Goal: Communication & Community: Ask a question

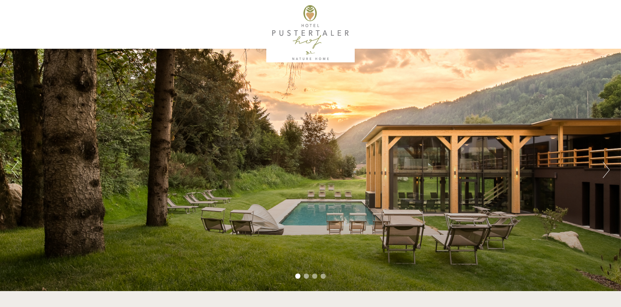
click at [606, 170] on button "Next" at bounding box center [606, 170] width 7 height 16
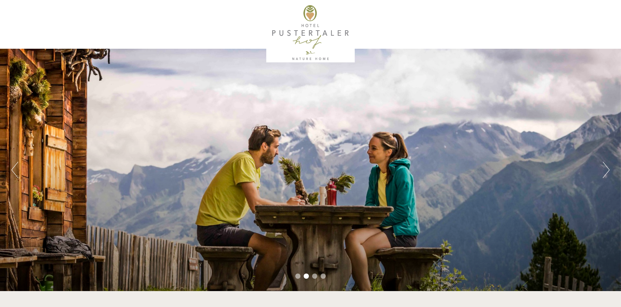
click at [606, 170] on button "Next" at bounding box center [606, 170] width 7 height 16
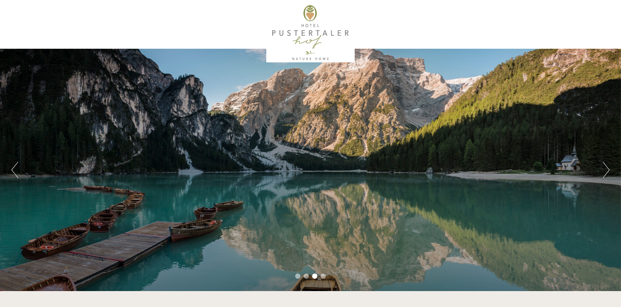
click at [606, 170] on button "Next" at bounding box center [606, 170] width 7 height 16
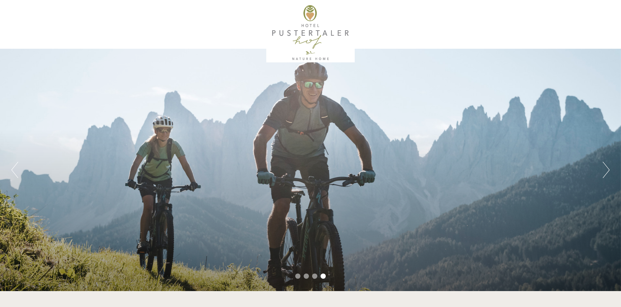
click at [606, 170] on button "Next" at bounding box center [606, 170] width 7 height 16
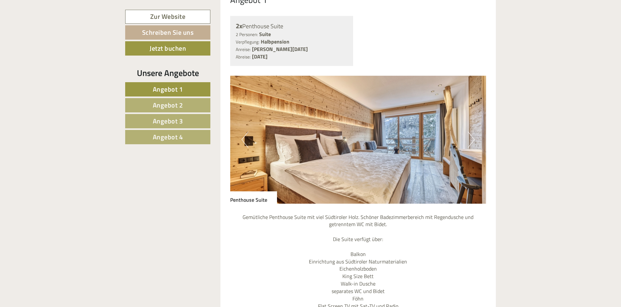
scroll to position [715, 0]
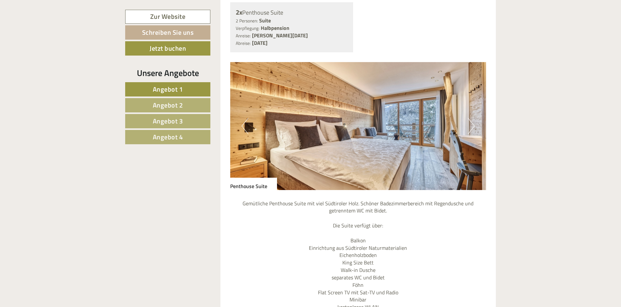
click at [472, 126] on button "Next" at bounding box center [471, 126] width 7 height 16
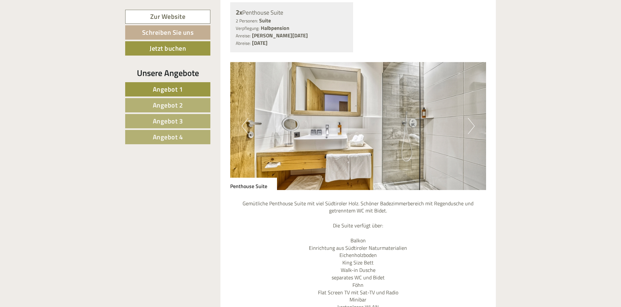
click at [472, 126] on button "Next" at bounding box center [471, 126] width 7 height 16
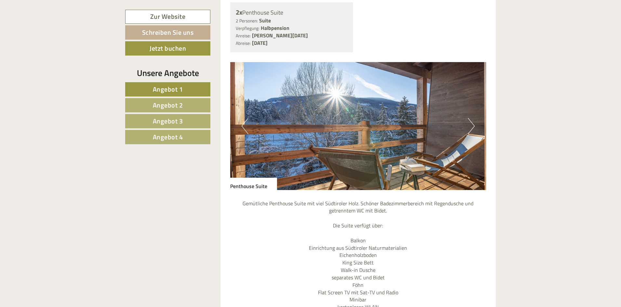
click at [472, 126] on button "Next" at bounding box center [471, 126] width 7 height 16
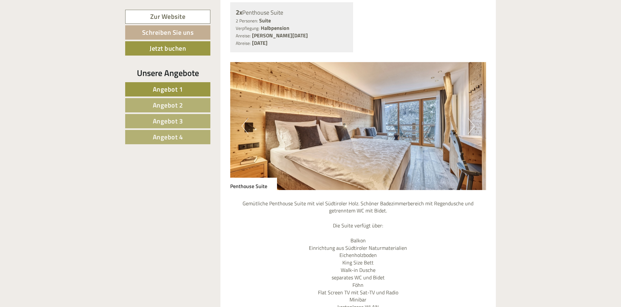
click at [474, 125] on button "Next" at bounding box center [471, 126] width 7 height 16
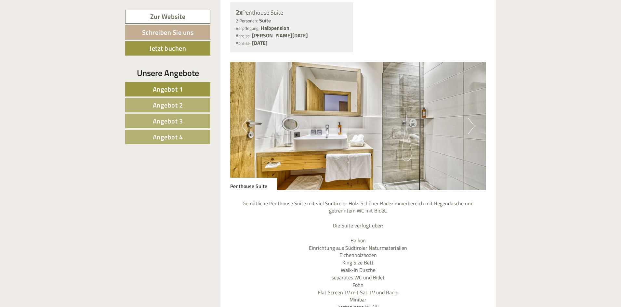
click at [474, 125] on button "Next" at bounding box center [471, 126] width 7 height 16
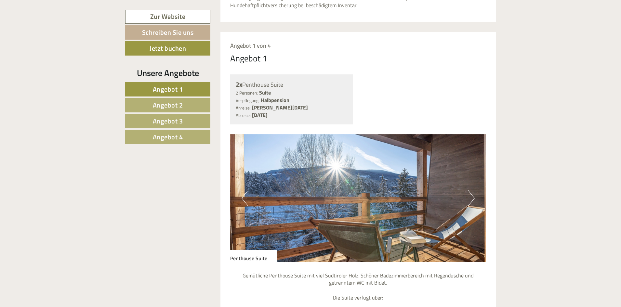
scroll to position [611, 0]
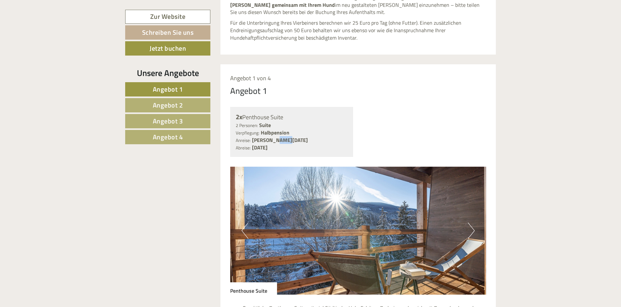
drag, startPoint x: 269, startPoint y: 140, endPoint x: 278, endPoint y: 141, distance: 8.5
click at [278, 141] on b "[PERSON_NAME][DATE]" at bounding box center [280, 140] width 56 height 8
click at [407, 156] on div "2x Penthouse Suite 2 Personen: Suite Verpflegung: Halbpension Anreise: [PERSON_…" at bounding box center [358, 132] width 266 height 50
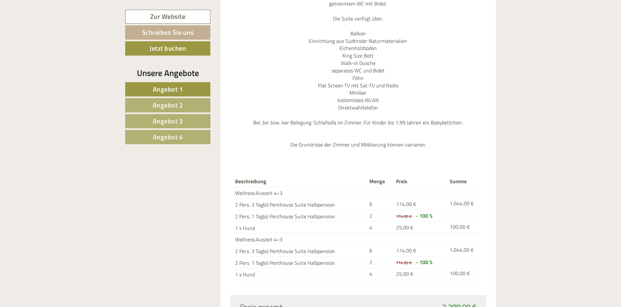
scroll to position [968, 0]
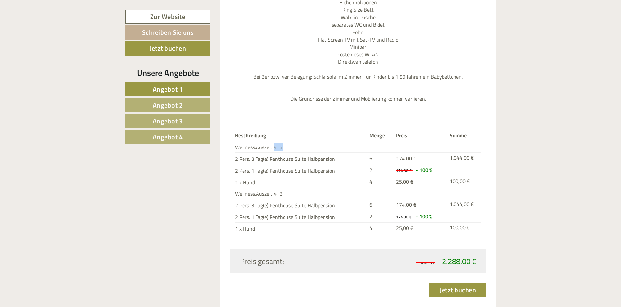
drag, startPoint x: 276, startPoint y: 147, endPoint x: 288, endPoint y: 146, distance: 12.1
click at [288, 146] on td "Wellness.Auszeit 4=3" at bounding box center [301, 147] width 132 height 12
click at [332, 171] on td "2 Pers. 1 Tag(e) Penthouse Suite Halbpension" at bounding box center [301, 170] width 132 height 12
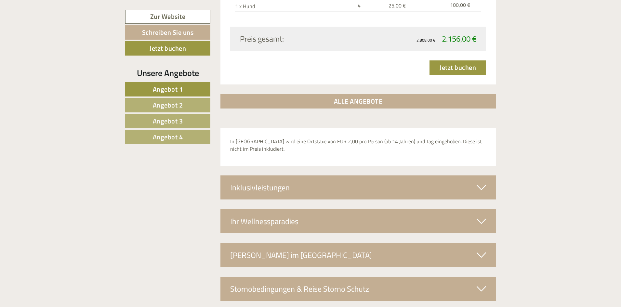
scroll to position [2431, 0]
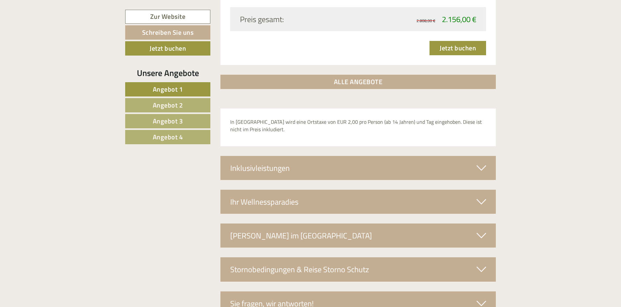
click at [480, 168] on icon at bounding box center [481, 168] width 9 height 11
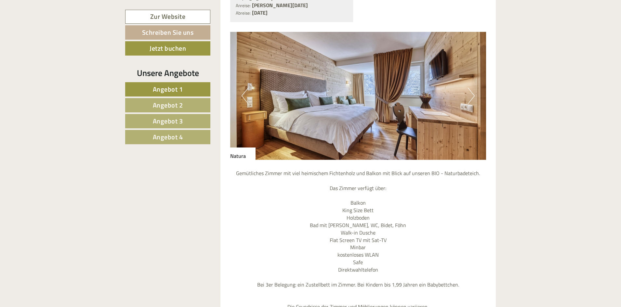
scroll to position [1950, 0]
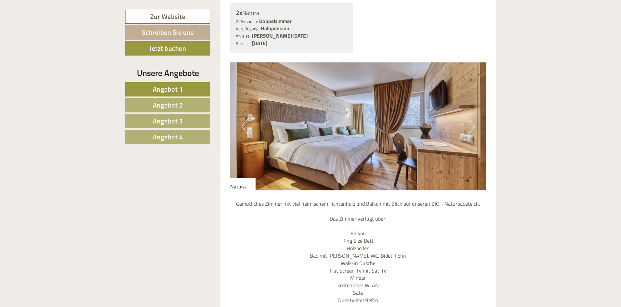
click at [470, 126] on button "Next" at bounding box center [471, 126] width 7 height 16
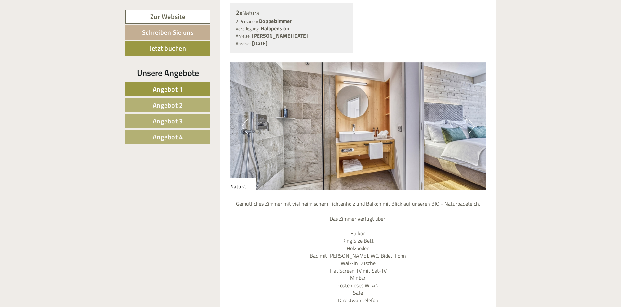
click at [471, 127] on button "Next" at bounding box center [471, 126] width 7 height 16
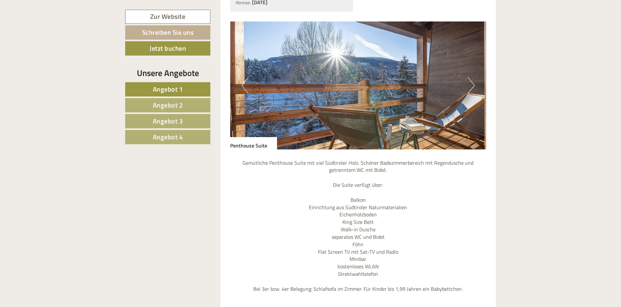
scroll to position [747, 0]
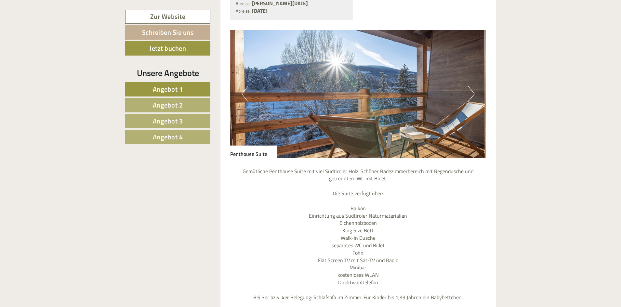
click at [472, 93] on button "Next" at bounding box center [471, 94] width 7 height 16
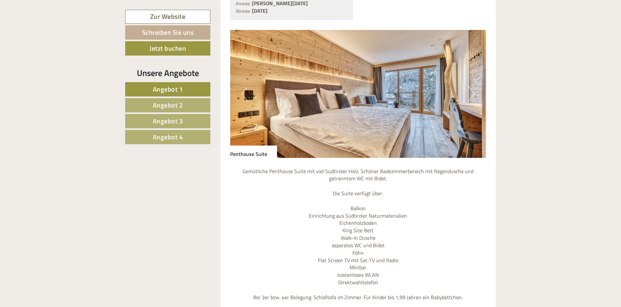
click at [472, 93] on button "Next" at bounding box center [471, 94] width 7 height 16
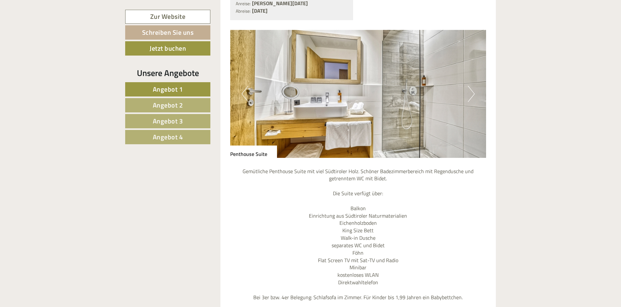
click at [472, 93] on button "Next" at bounding box center [471, 94] width 7 height 16
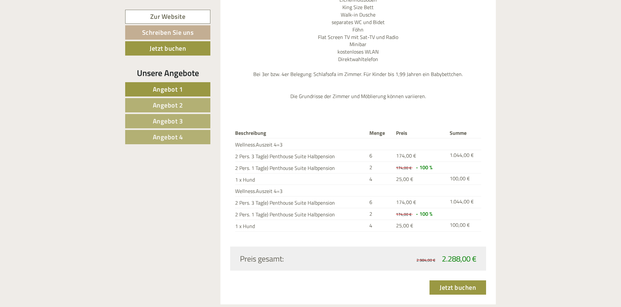
scroll to position [975, 0]
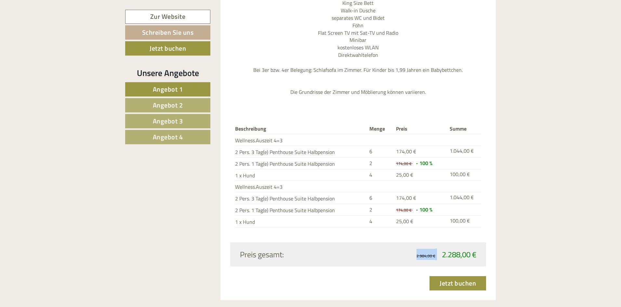
drag, startPoint x: 439, startPoint y: 253, endPoint x: 484, endPoint y: 253, distance: 45.5
click at [484, 253] on div "Preis gesamt: 2.984,00 € 2.288,00 €" at bounding box center [358, 255] width 256 height 24
drag, startPoint x: 442, startPoint y: 254, endPoint x: 470, endPoint y: 252, distance: 28.7
click at [470, 252] on span "2.288,00 €" at bounding box center [459, 255] width 34 height 12
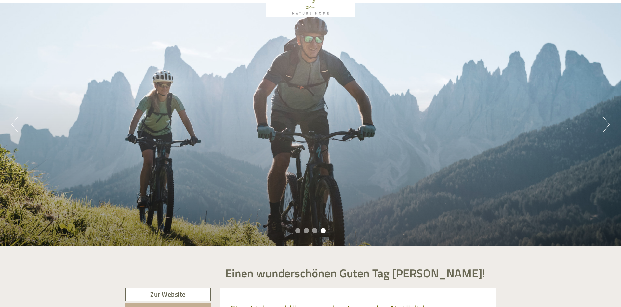
scroll to position [0, 0]
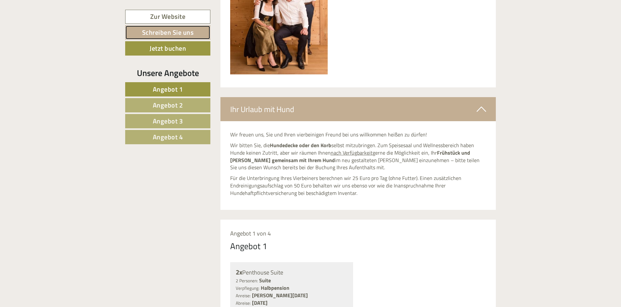
click at [166, 31] on link "Schreiben Sie uns" at bounding box center [167, 32] width 85 height 14
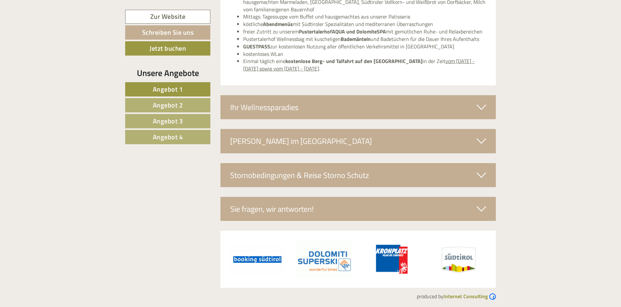
scroll to position [2633, 0]
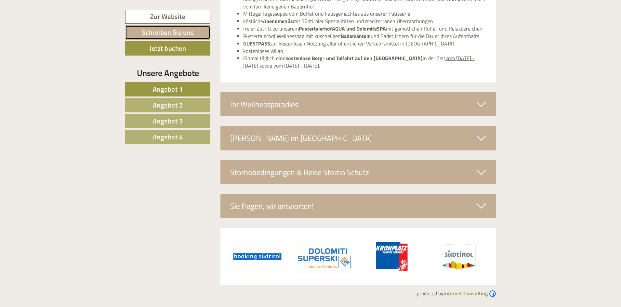
click at [185, 33] on link "Schreiben Sie uns" at bounding box center [167, 32] width 85 height 14
click at [300, 206] on div "Sie fragen, wir antworten!" at bounding box center [358, 206] width 276 height 24
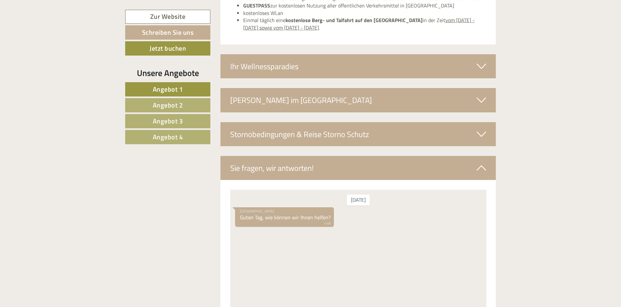
scroll to position [2730, 0]
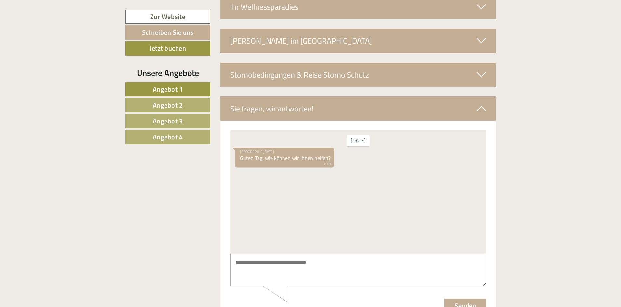
click at [256, 265] on textarea at bounding box center [358, 270] width 256 height 33
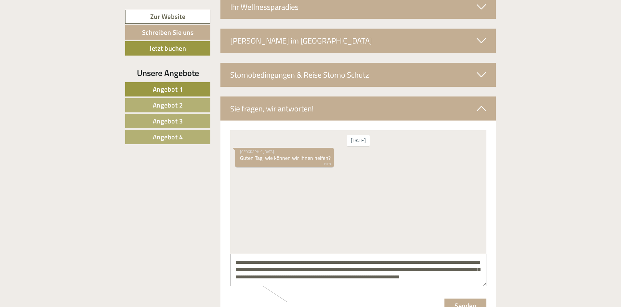
scroll to position [3, 0]
type textarea "**********"
drag, startPoint x: 250, startPoint y: 282, endPoint x: 224, endPoint y: 257, distance: 36.3
click at [230, 257] on html "**********" at bounding box center [358, 221] width 256 height 183
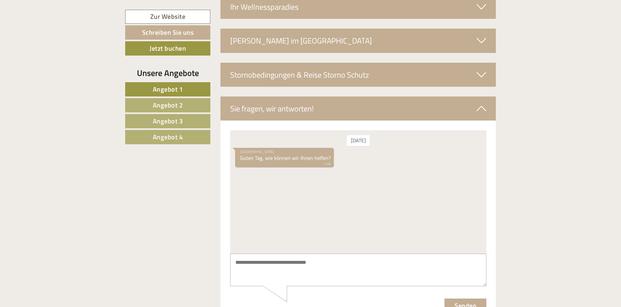
click at [248, 263] on textarea at bounding box center [358, 270] width 256 height 33
paste textarea "**********"
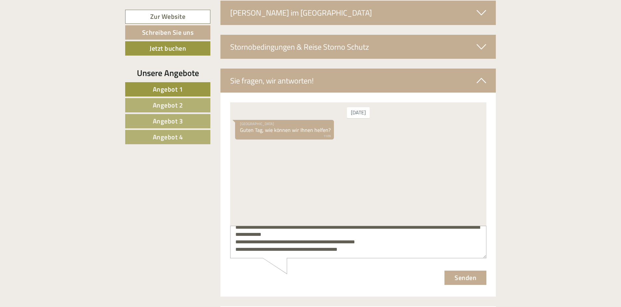
scroll to position [2795, 0]
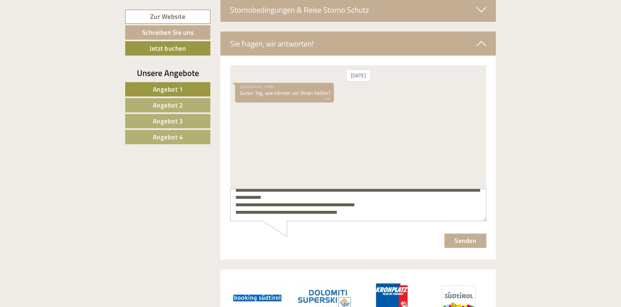
type textarea "**********"
click at [461, 240] on button "Senden" at bounding box center [465, 241] width 42 height 14
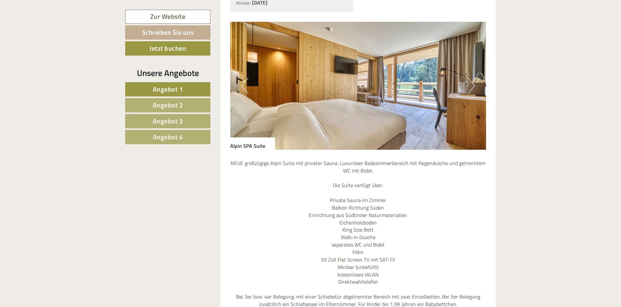
scroll to position [1365, 0]
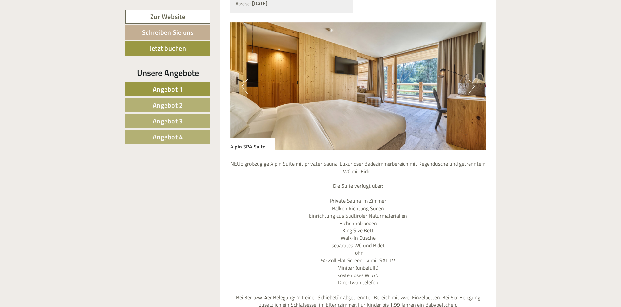
click at [471, 87] on button "Next" at bounding box center [471, 86] width 7 height 16
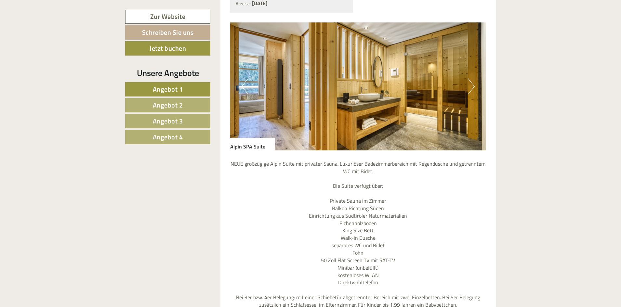
click at [471, 86] on button "Next" at bounding box center [471, 86] width 7 height 16
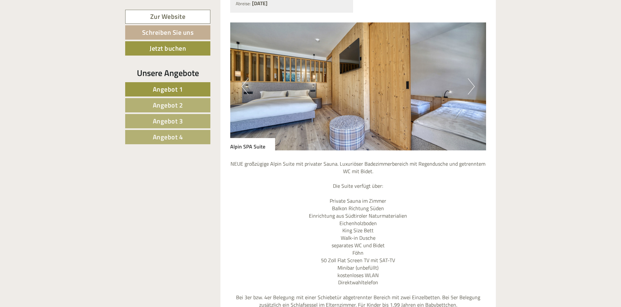
click at [473, 84] on button "Next" at bounding box center [471, 86] width 7 height 16
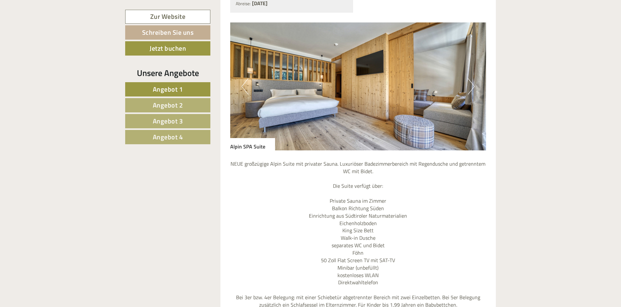
click at [471, 86] on button "Next" at bounding box center [471, 86] width 7 height 16
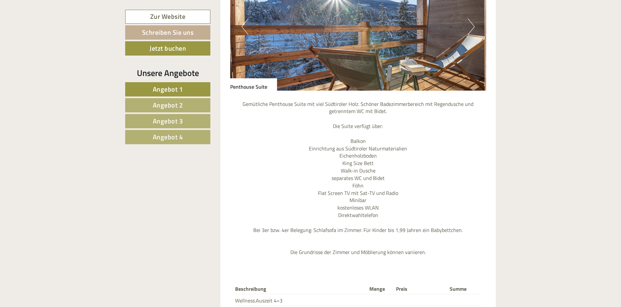
scroll to position [780, 0]
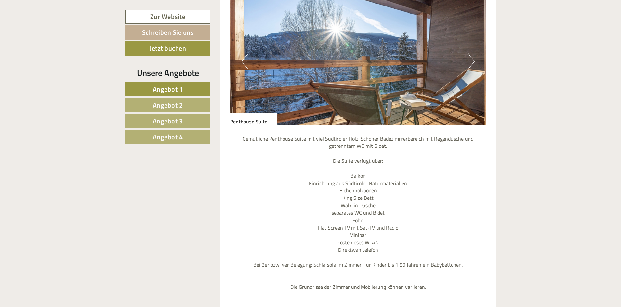
click at [475, 60] on img at bounding box center [358, 61] width 256 height 128
click at [472, 62] on button "Next" at bounding box center [471, 61] width 7 height 16
